Goal: Check status: Check status

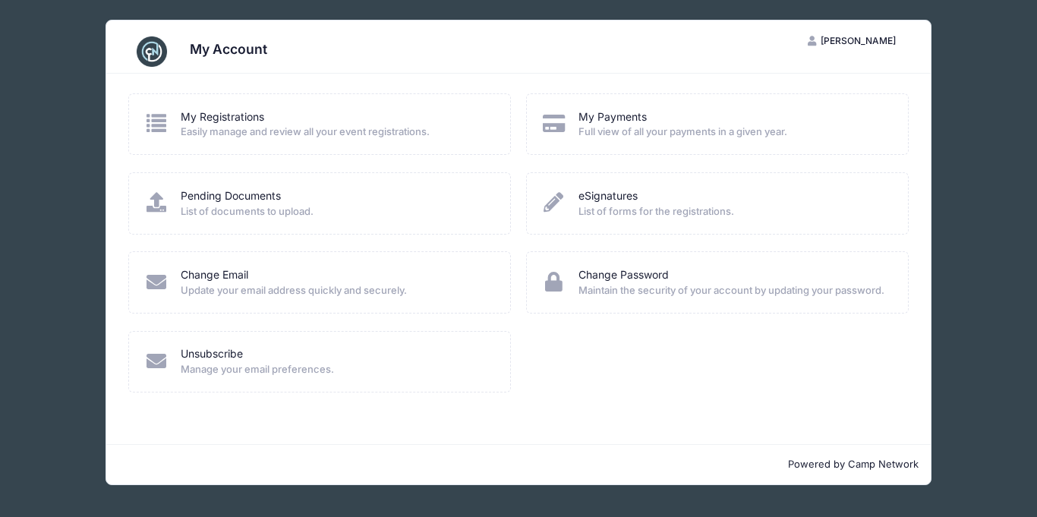
click at [230, 139] on span "Easily manage and review all your event registrations." at bounding box center [336, 132] width 310 height 15
click at [245, 136] on span "Easily manage and review all your event registrations." at bounding box center [336, 132] width 310 height 15
click at [156, 125] on icon at bounding box center [156, 123] width 25 height 20
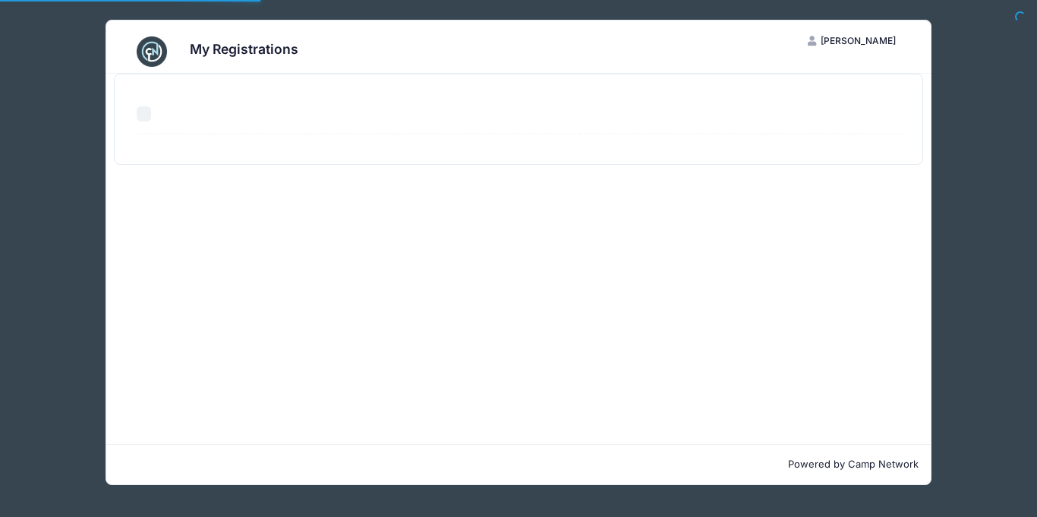
select select "50"
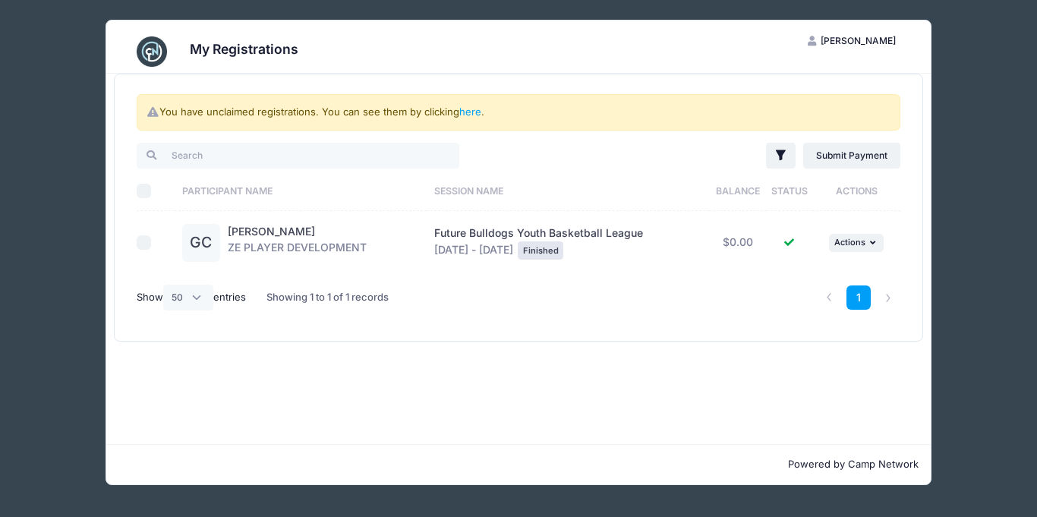
click at [476, 119] on div "You have unclaimed registrations. You can see them by clicking here ." at bounding box center [519, 112] width 764 height 36
click at [475, 116] on link "here" at bounding box center [470, 112] width 22 height 12
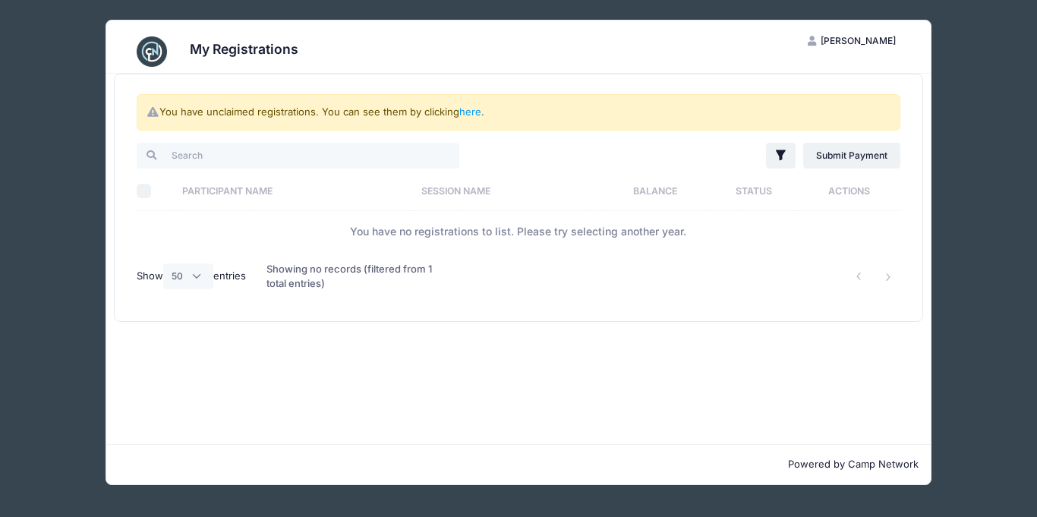
click at [239, 193] on th "Participant Name" at bounding box center [294, 191] width 239 height 40
click at [49, 145] on div "My Registrations DT Dena Taylor My Account Logout You have unclaimed registrati…" at bounding box center [519, 252] width 992 height 505
click at [147, 39] on img at bounding box center [152, 51] width 30 height 30
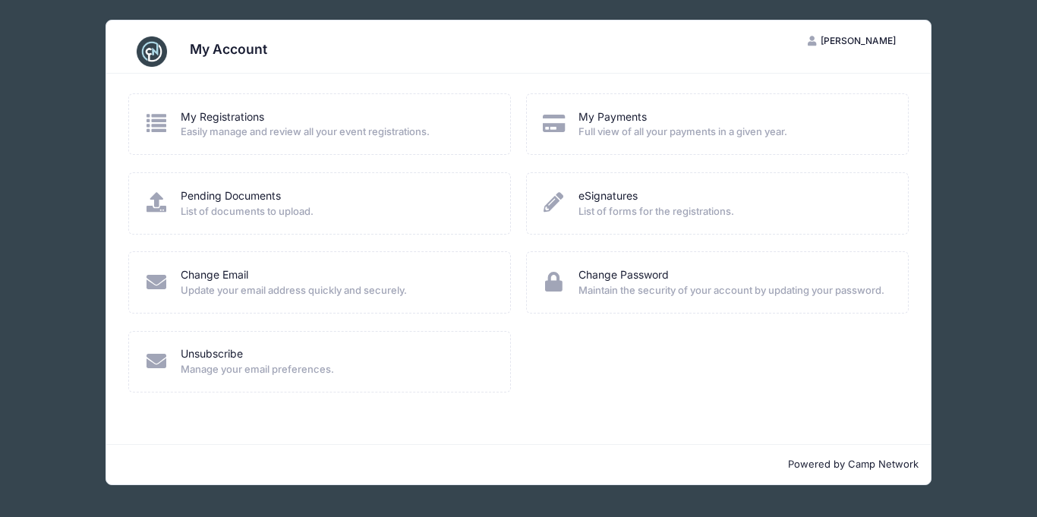
click at [36, 355] on div "My Account DT [PERSON_NAME] My Account Logout My Registrations Easily manage an…" at bounding box center [519, 252] width 992 height 505
click at [853, 49] on button "DT [PERSON_NAME]" at bounding box center [852, 41] width 114 height 26
click at [768, 78] on link "My Account" at bounding box center [814, 78] width 175 height 29
click at [616, 213] on span "List of forms for the registrations." at bounding box center [734, 211] width 310 height 15
click at [606, 197] on link "eSignatures" at bounding box center [608, 196] width 59 height 16
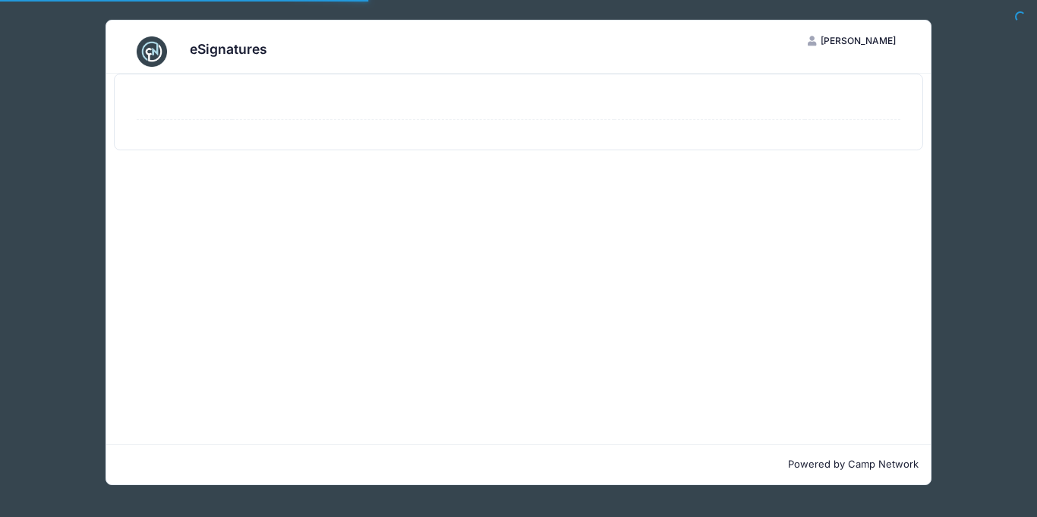
select select "50"
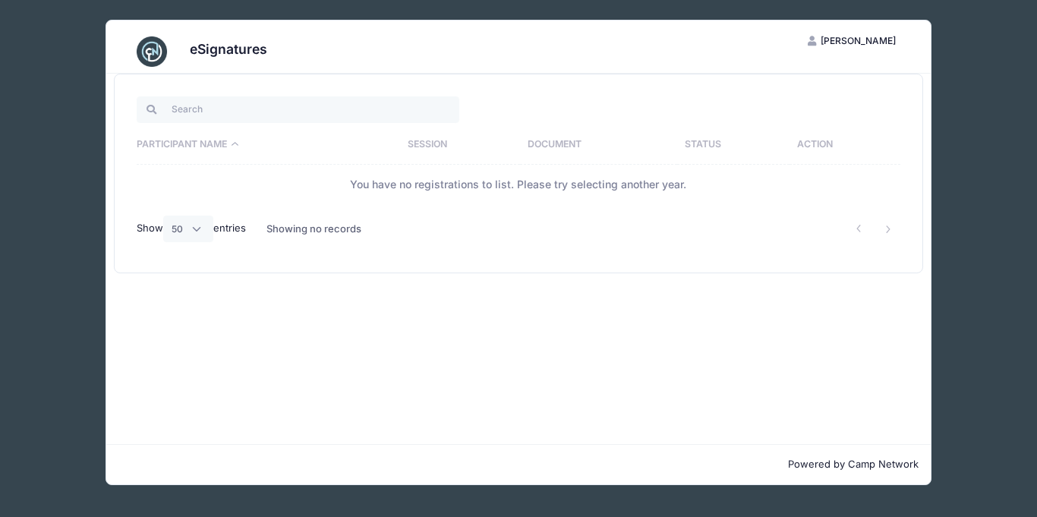
click at [238, 145] on th "Participant Name" at bounding box center [268, 144] width 263 height 39
click at [183, 112] on input "search" at bounding box center [298, 109] width 323 height 26
type input "4 to 6th grade basketball"
click at [891, 232] on li at bounding box center [888, 228] width 25 height 25
click at [67, 117] on div "eSignatures DT Dena Taylor My Account Logout 4 to 6th grade basketball Particip…" at bounding box center [519, 252] width 992 height 505
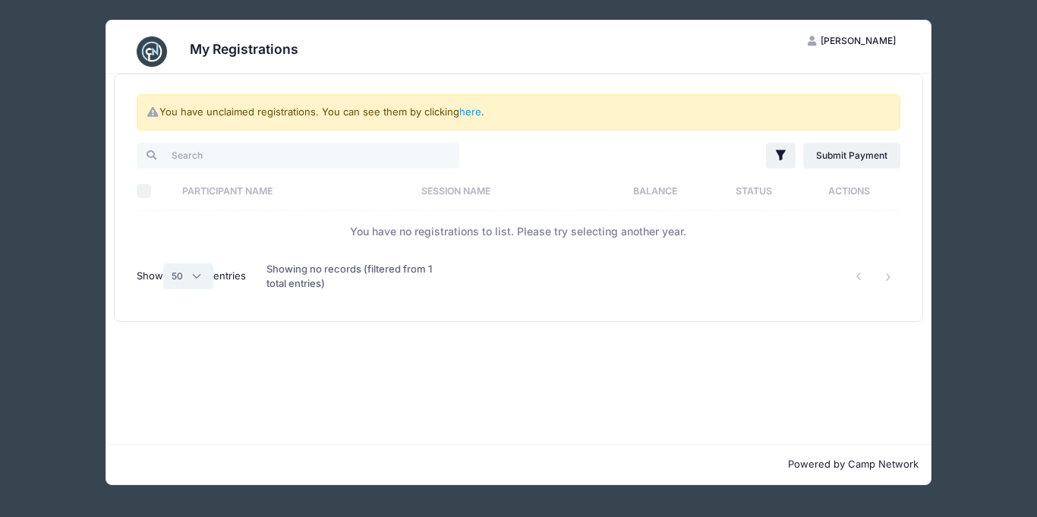
click at [201, 282] on select "All 10 25 50" at bounding box center [188, 276] width 50 height 26
select select "-1"
click at [165, 263] on select "All 10 25 50" at bounding box center [188, 276] width 50 height 26
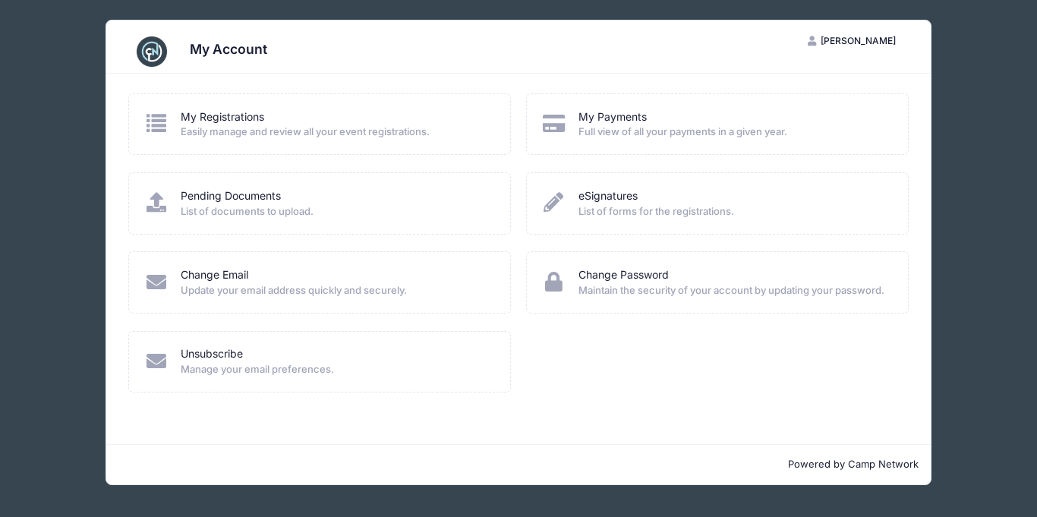
click at [970, 69] on div "My Account DT Dena Taylor My Account Logout My Registrations Easily manage and …" at bounding box center [519, 252] width 992 height 505
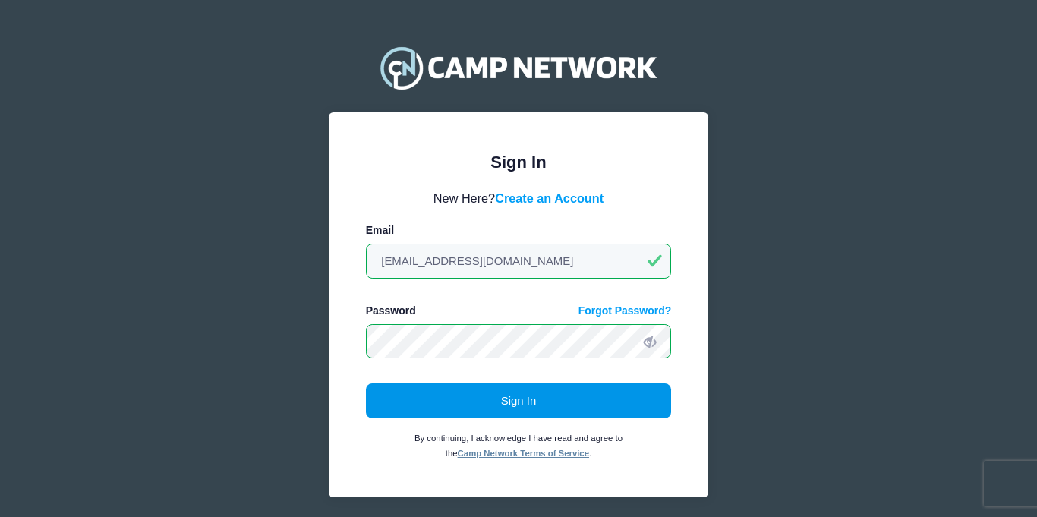
click at [496, 408] on button "Sign In" at bounding box center [519, 400] width 306 height 35
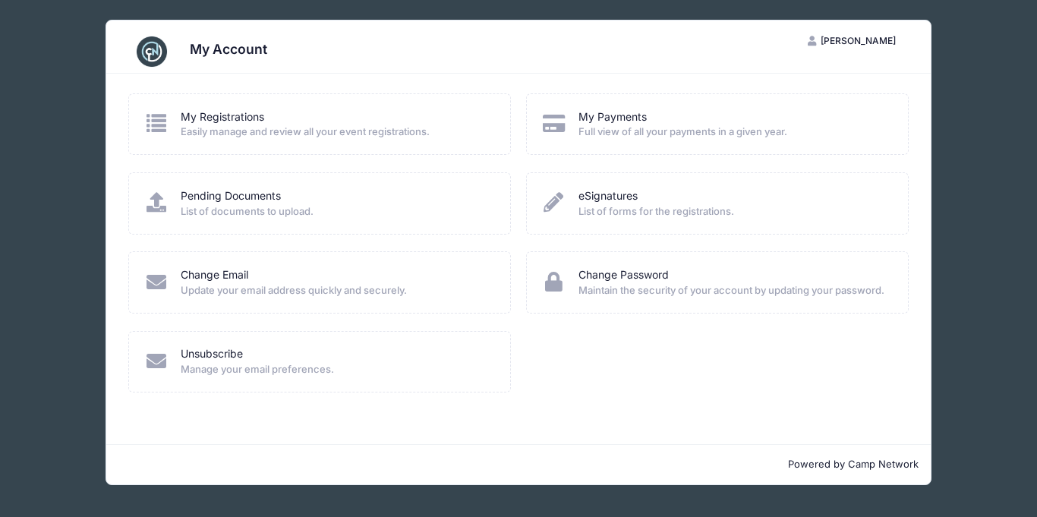
click at [209, 48] on h3 "My Account" at bounding box center [228, 49] width 77 height 16
click at [158, 51] on img at bounding box center [152, 51] width 30 height 30
click at [149, 50] on img at bounding box center [152, 51] width 30 height 30
click at [893, 471] on p "Powered by Camp Network" at bounding box center [518, 464] width 800 height 15
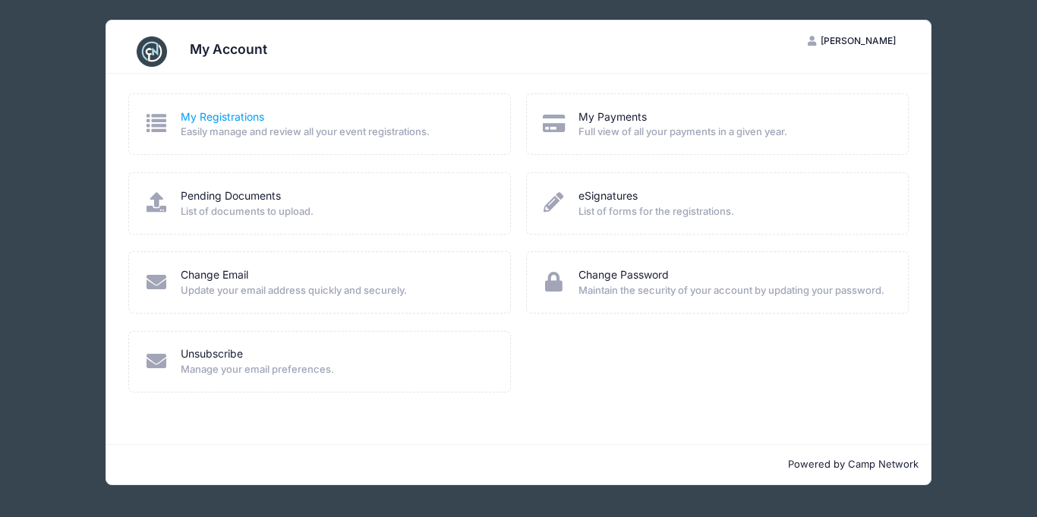
click at [204, 120] on link "My Registrations" at bounding box center [223, 117] width 84 height 16
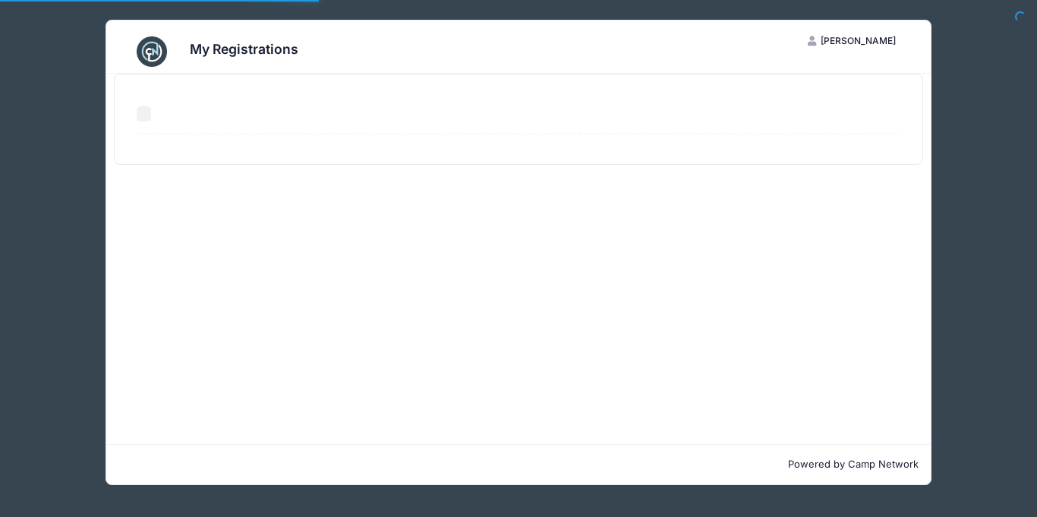
select select "50"
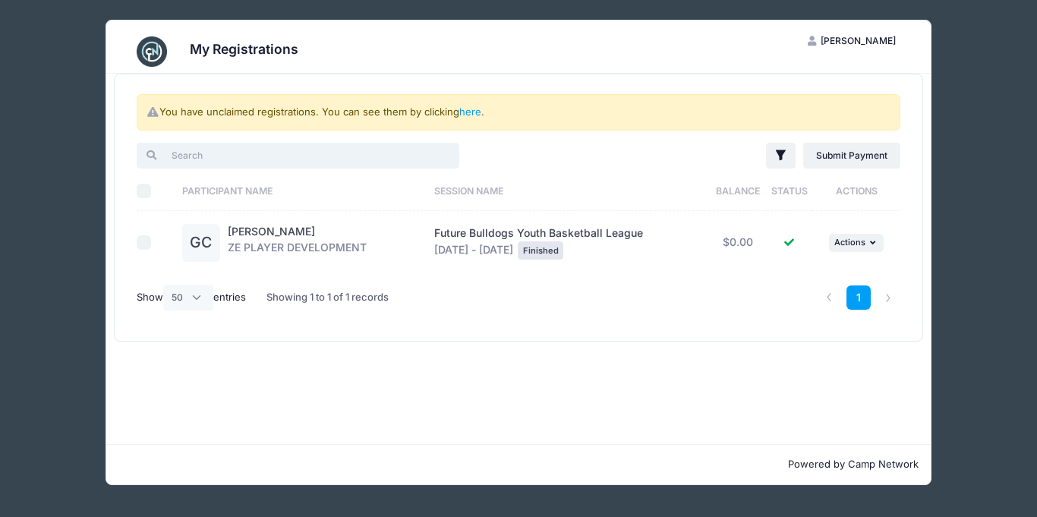
click at [262, 158] on input "search" at bounding box center [298, 156] width 323 height 26
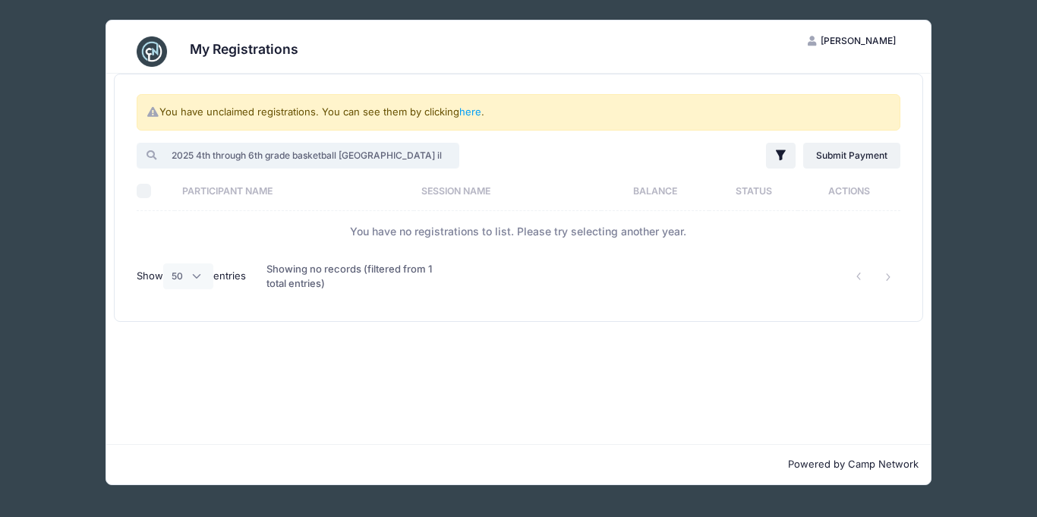
click at [157, 159] on input "2025 4th through 6th grade basketball harrisburg il" at bounding box center [298, 156] width 323 height 26
click at [149, 158] on div at bounding box center [143, 155] width 12 height 10
click at [399, 159] on input "2025 4th through 6th grade basketball harrisburg il" at bounding box center [298, 156] width 323 height 26
type input "2"
